Goal: Transaction & Acquisition: Purchase product/service

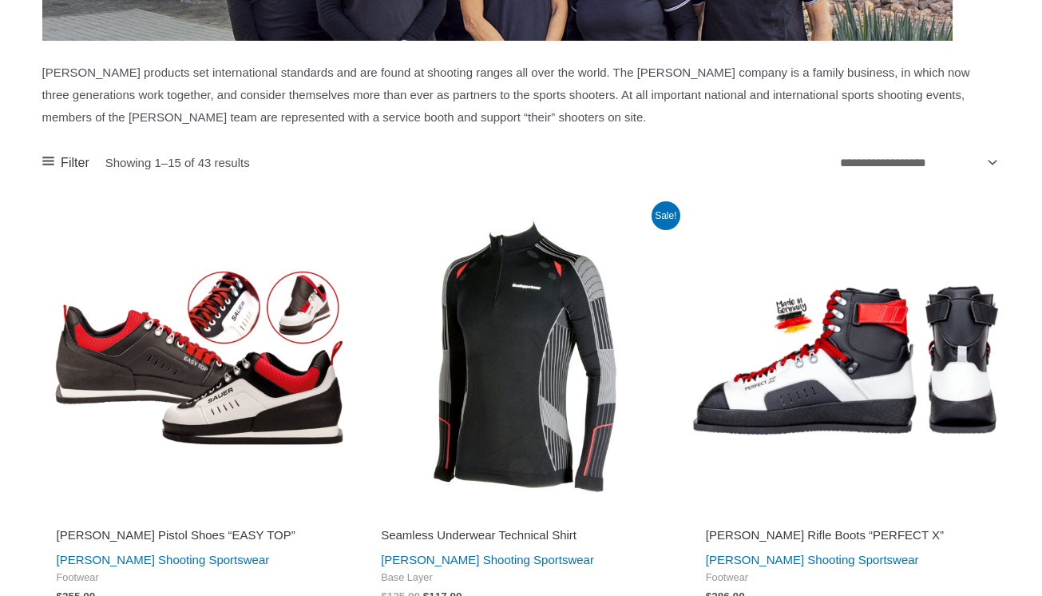
scroll to position [1653, 0]
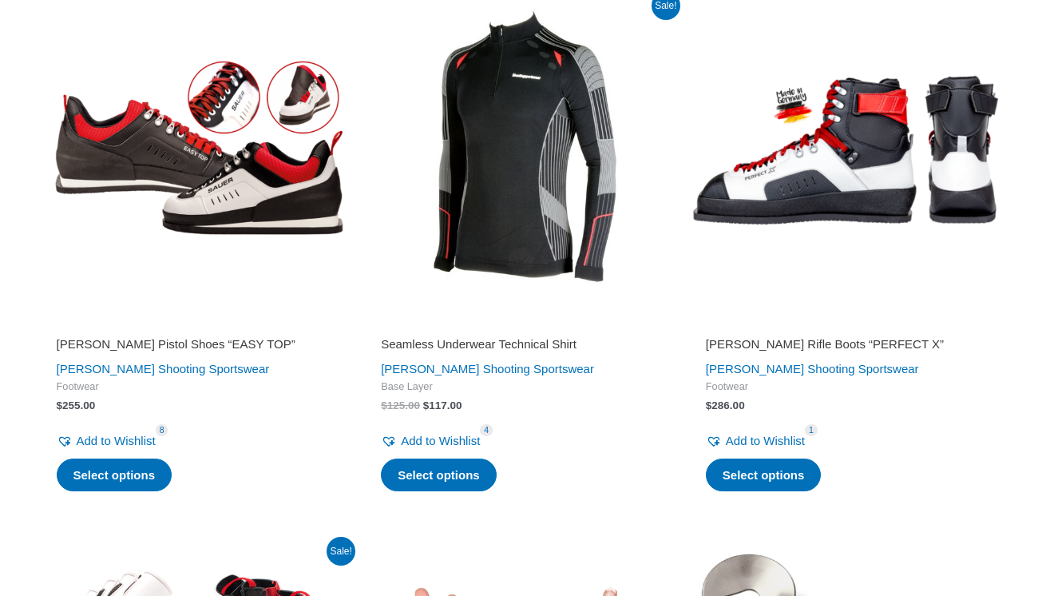
click at [407, 336] on h2 "Seamless Underwear Technical Shirt" at bounding box center [521, 344] width 280 height 16
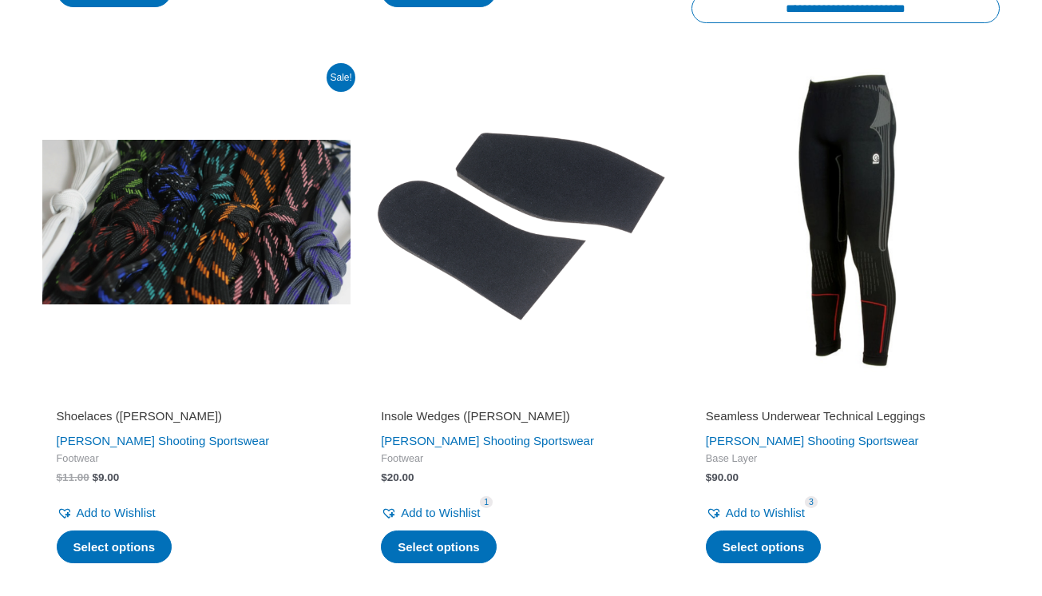
scroll to position [3244, 0]
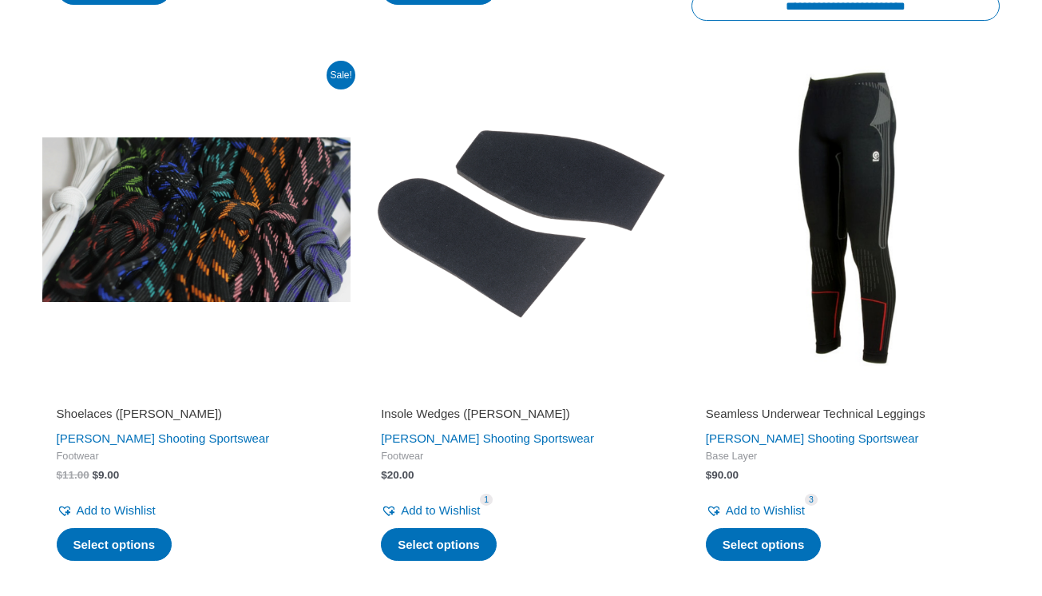
click at [722, 406] on h2 "Seamless Underwear Technical Leggings" at bounding box center [846, 414] width 280 height 16
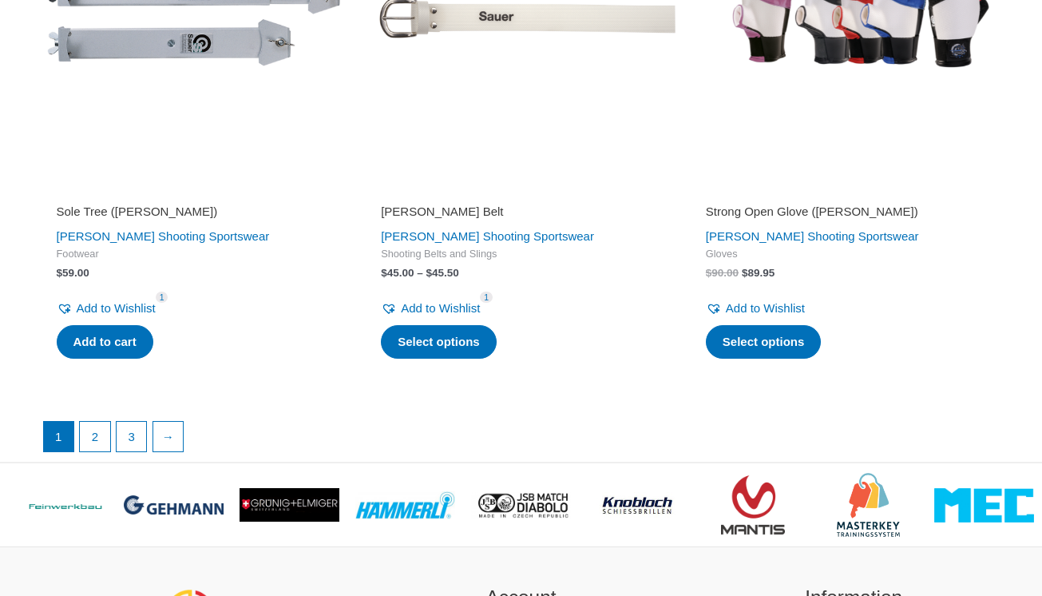
scroll to position [4063, 0]
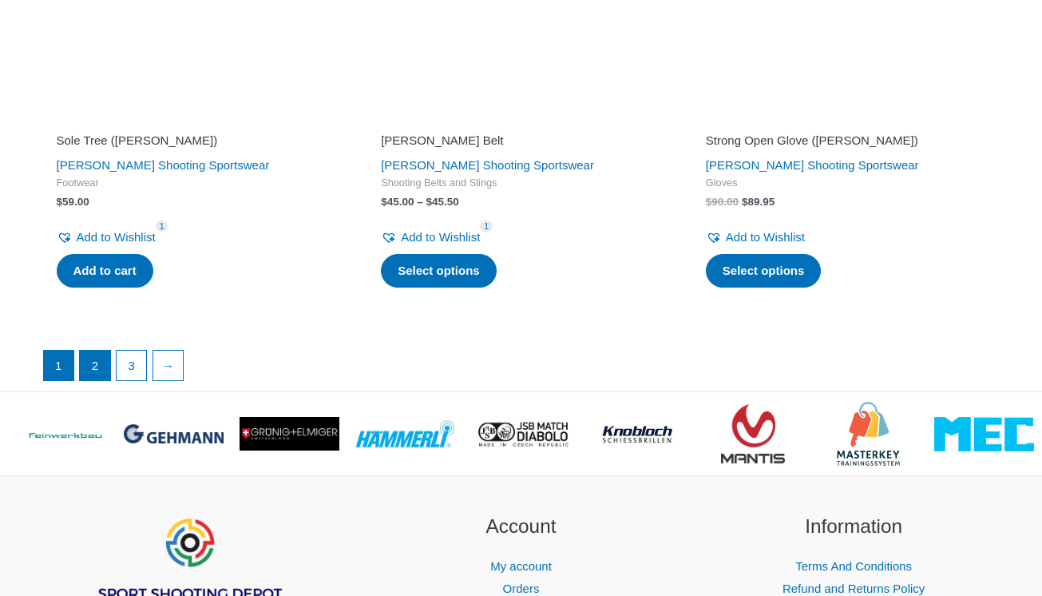
click at [96, 350] on link "2" at bounding box center [95, 365] width 30 height 30
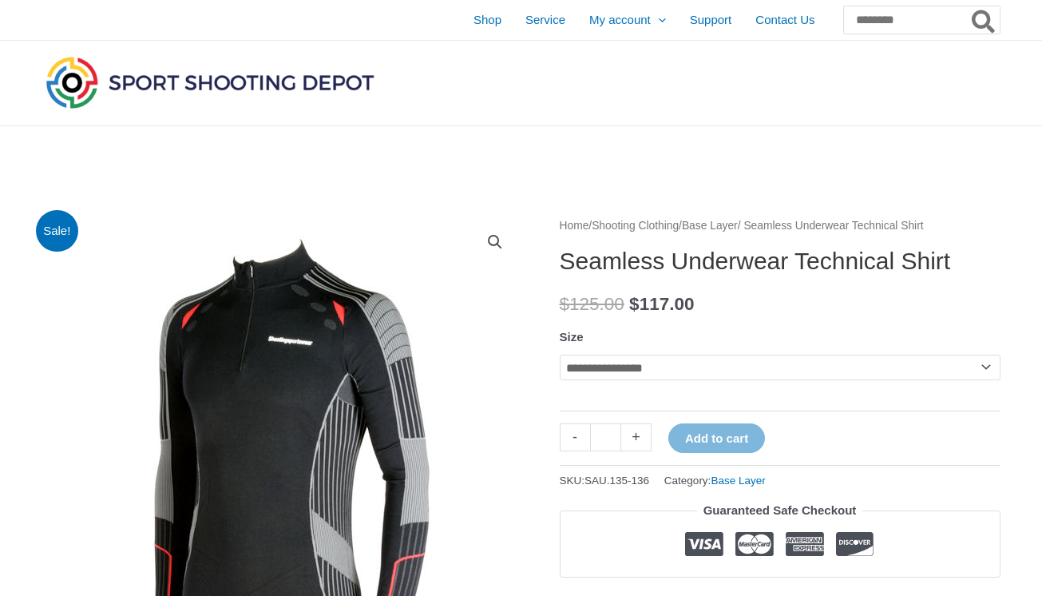
select select "********"
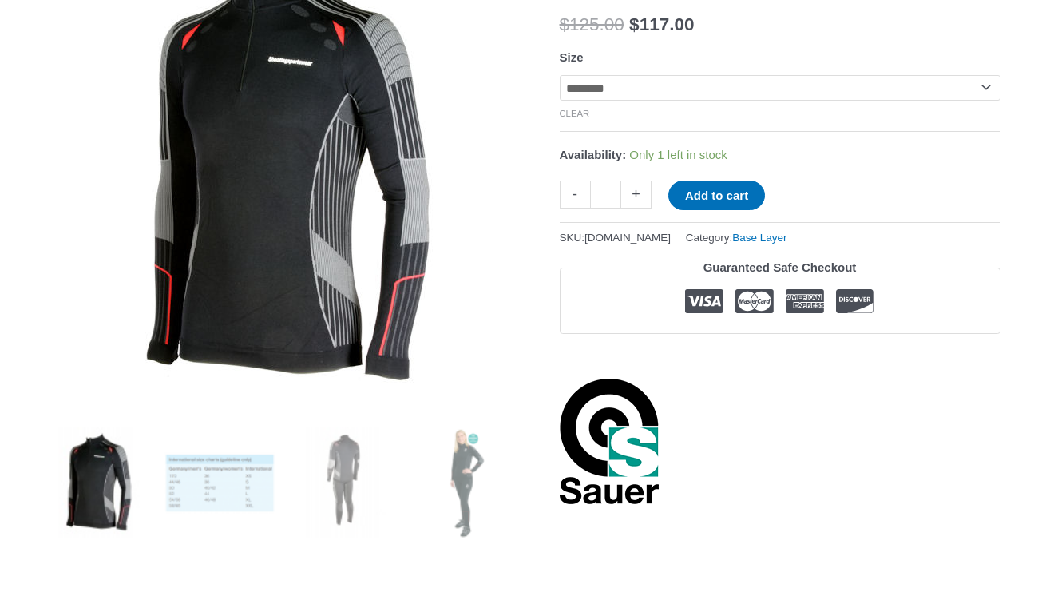
scroll to position [347, 0]
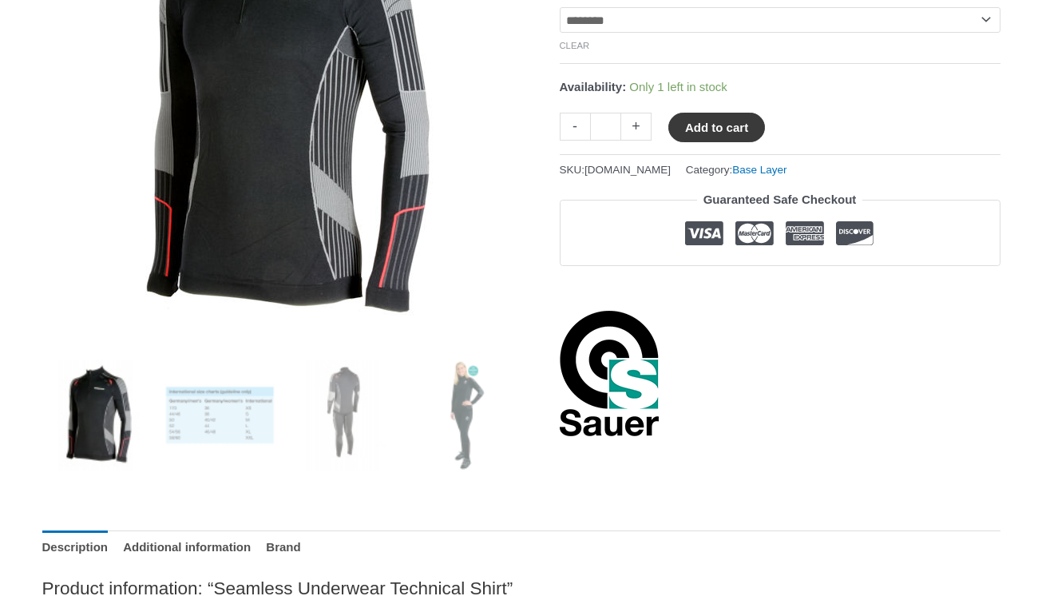
click at [749, 134] on button "Add to cart" at bounding box center [716, 128] width 97 height 30
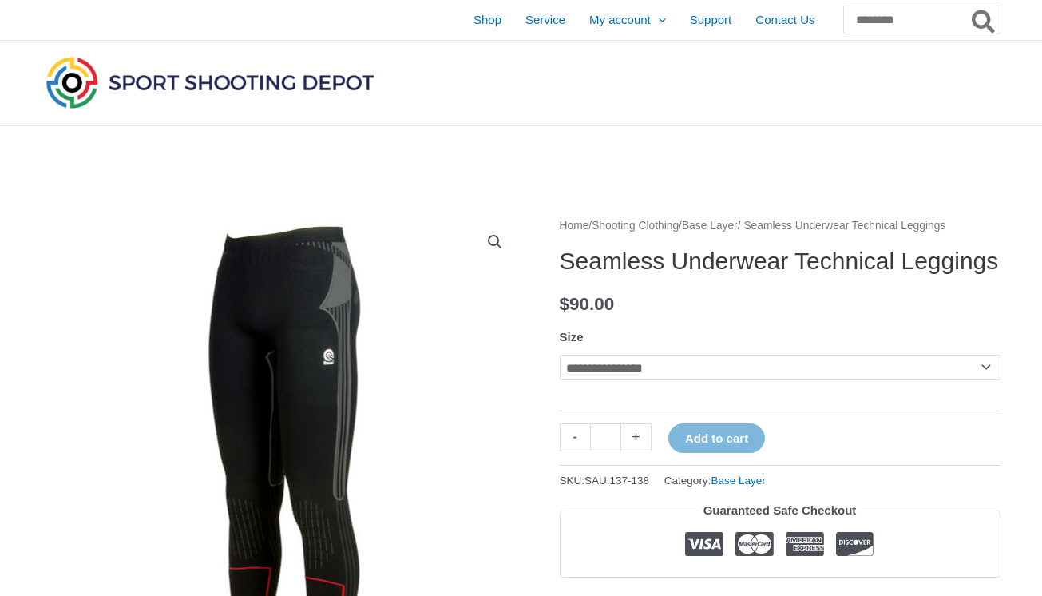
select select "********"
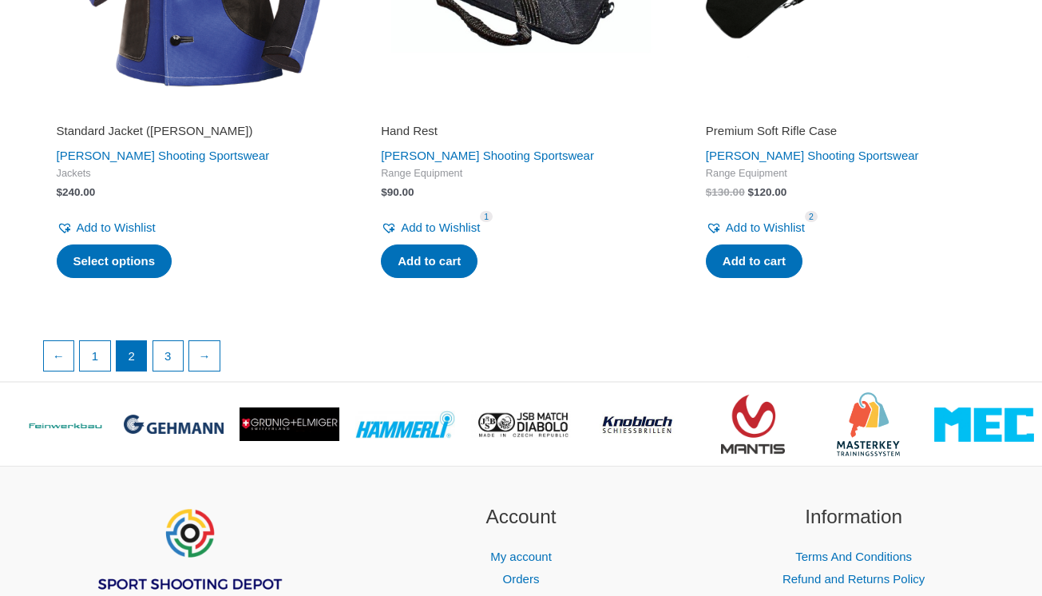
scroll to position [2808, 0]
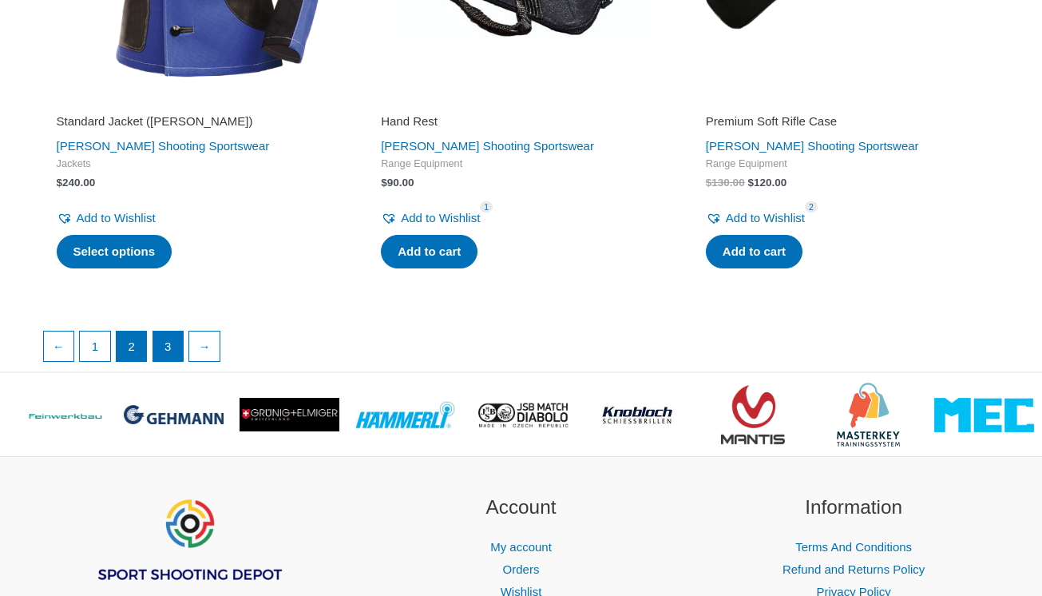
click at [164, 332] on link "3" at bounding box center [168, 346] width 30 height 30
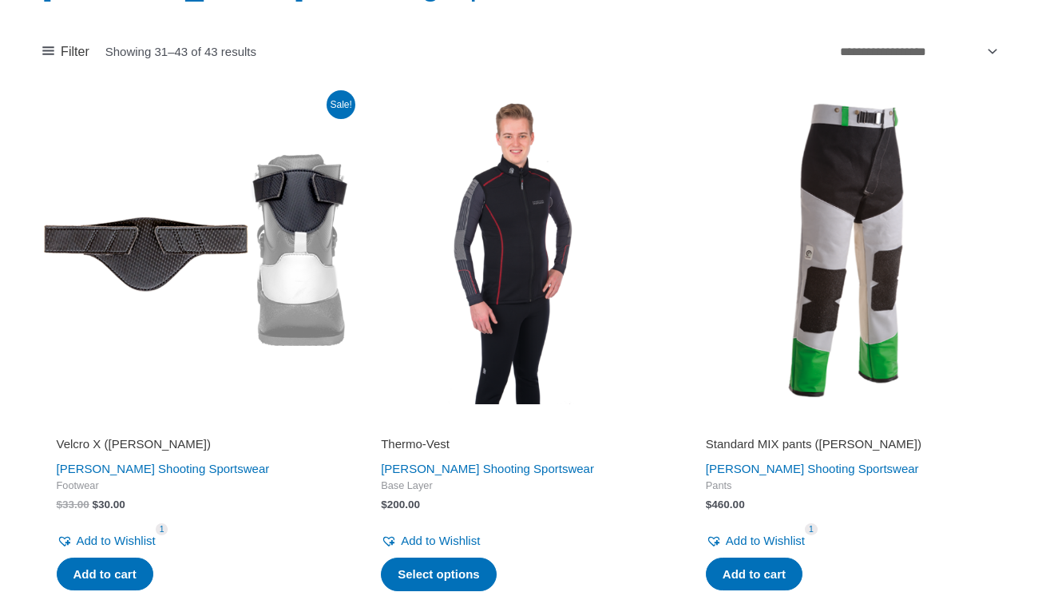
scroll to position [291, 0]
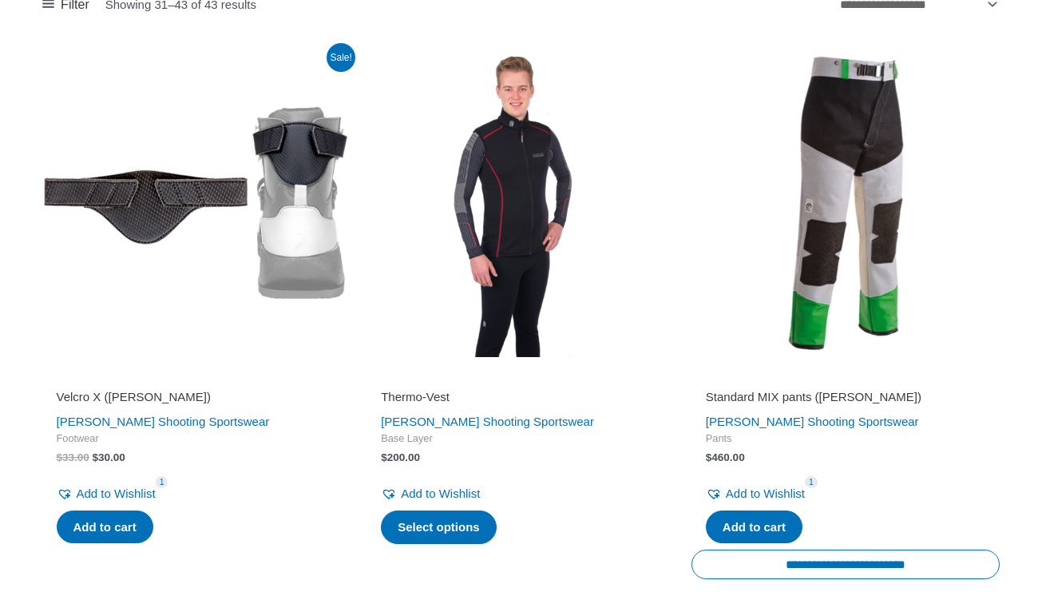
click at [817, 398] on h2 "Standard MIX pants (SAUER)" at bounding box center [846, 397] width 280 height 16
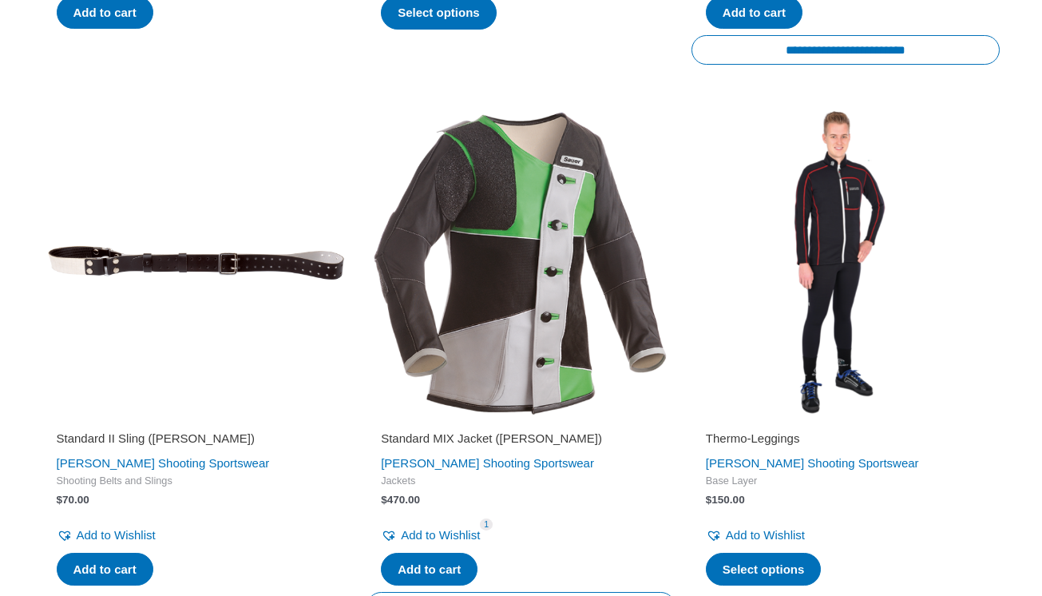
scroll to position [899, 0]
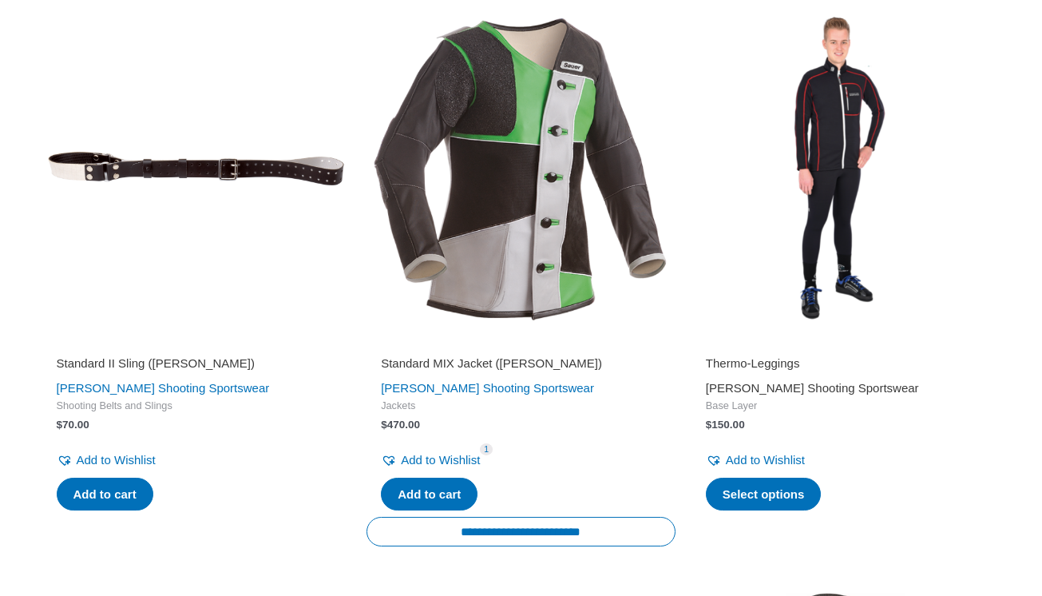
click at [748, 381] on link "[PERSON_NAME] Shooting Sportswear" at bounding box center [812, 388] width 213 height 14
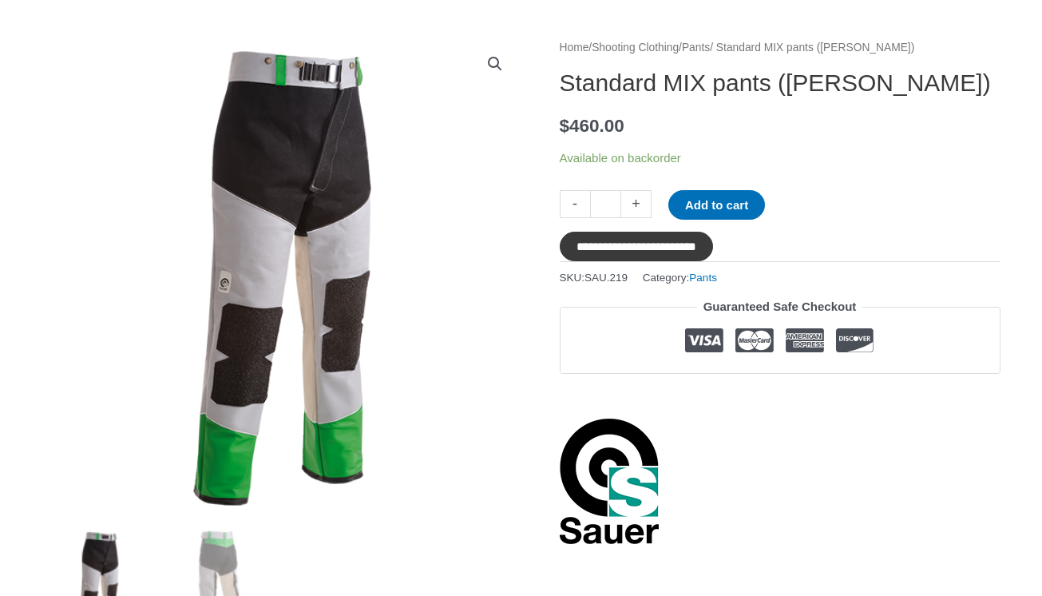
scroll to position [219, 0]
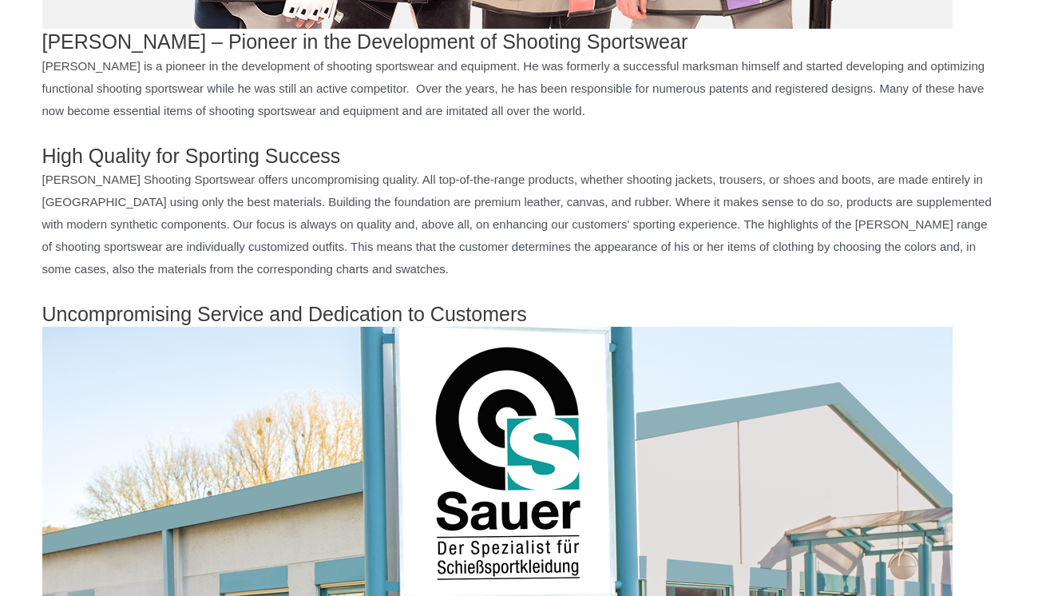
scroll to position [607, 0]
